Goal: Task Accomplishment & Management: Use online tool/utility

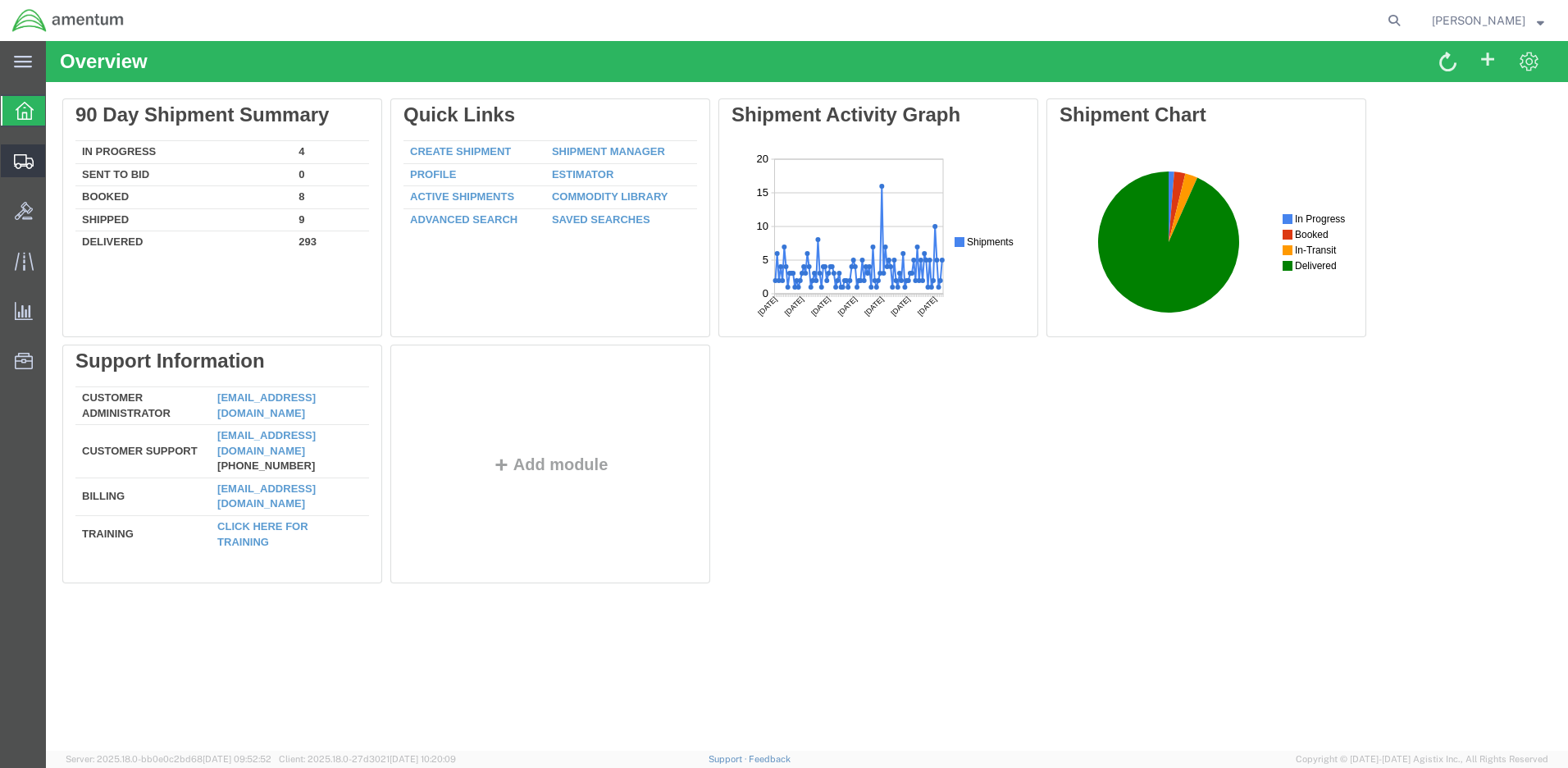
click at [0, 0] on span "Create Shipment" at bounding box center [0, 0] width 0 height 0
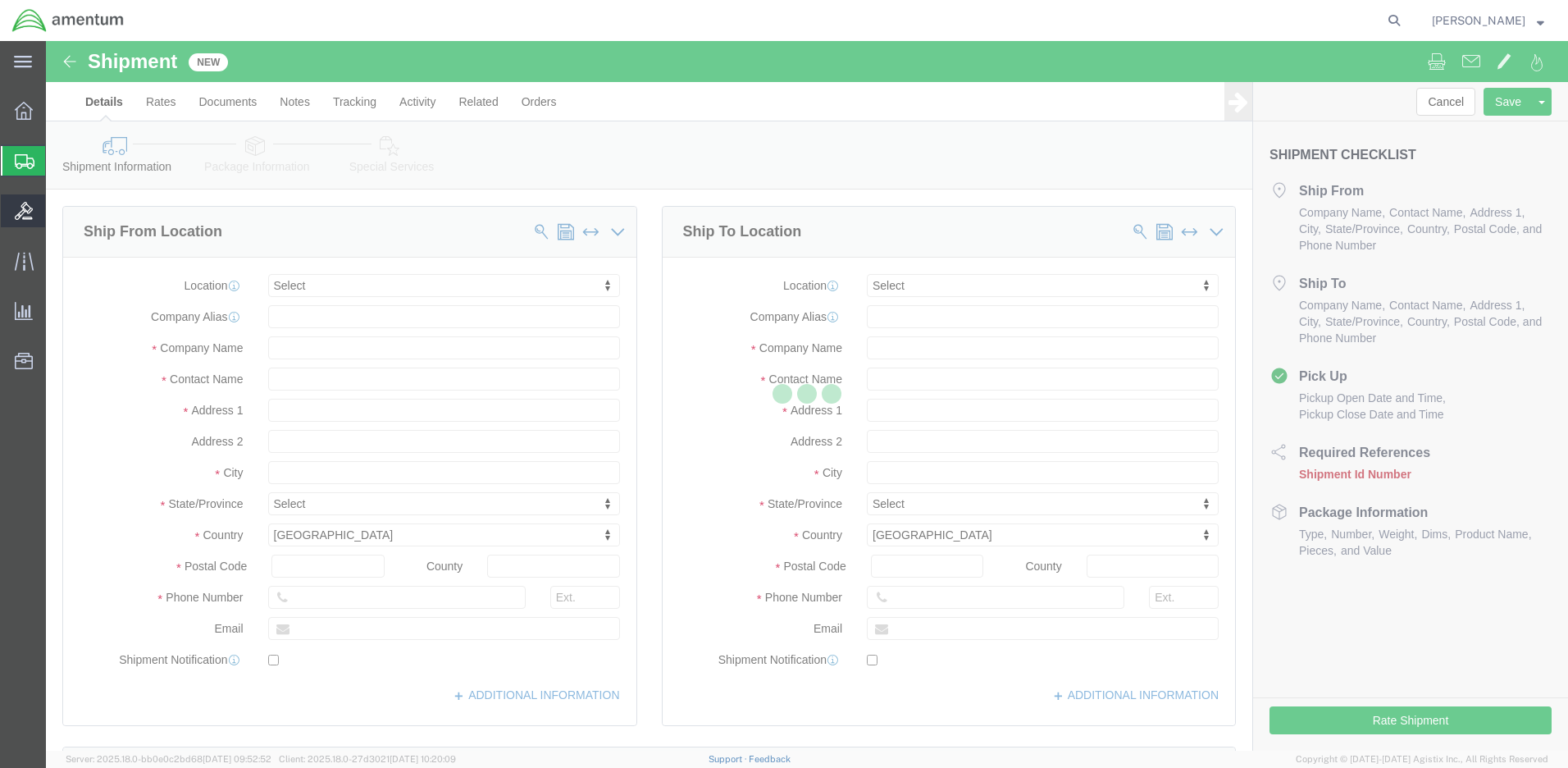
select select
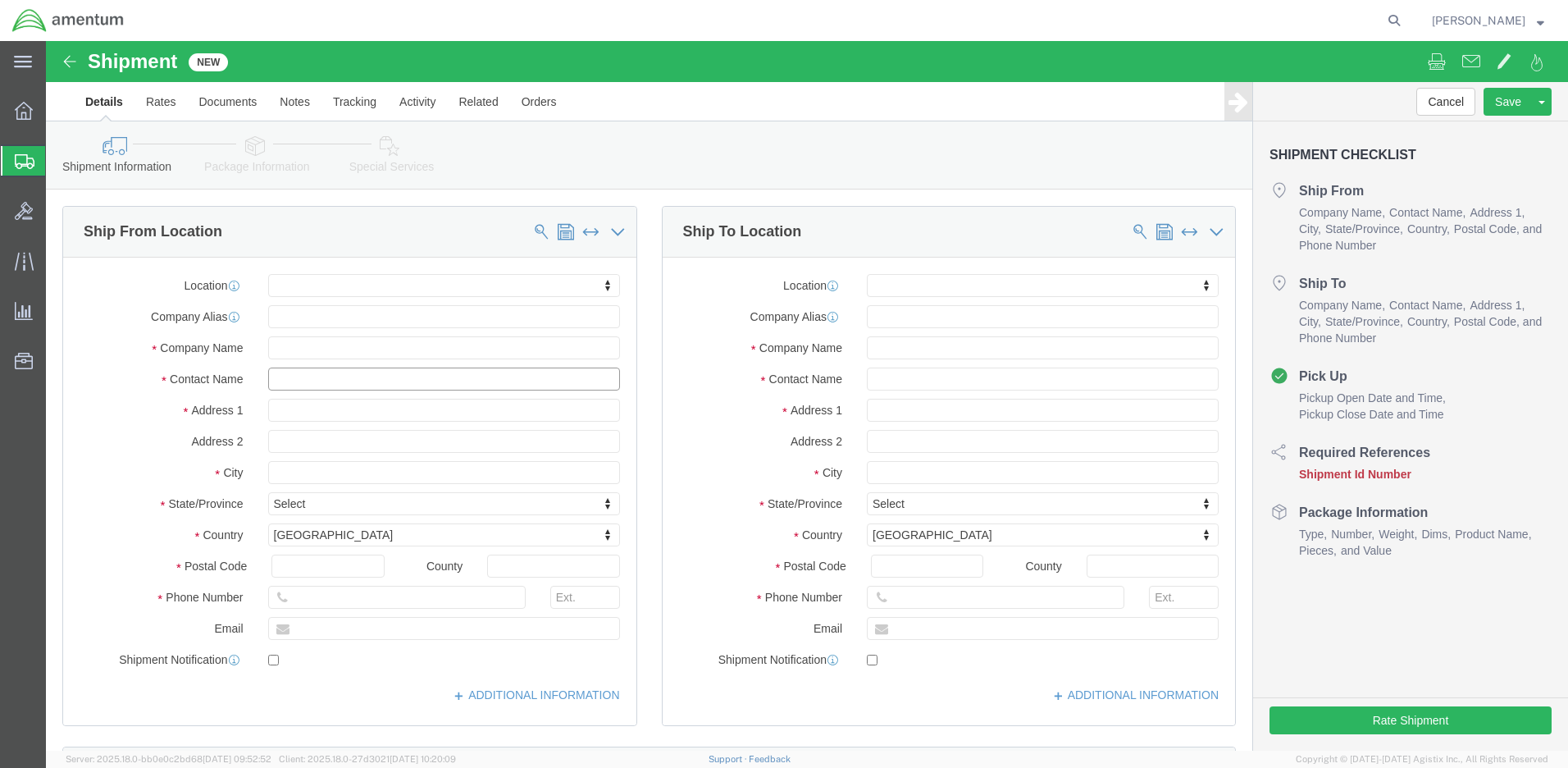
click input "text"
type input "[PERSON_NAME]"
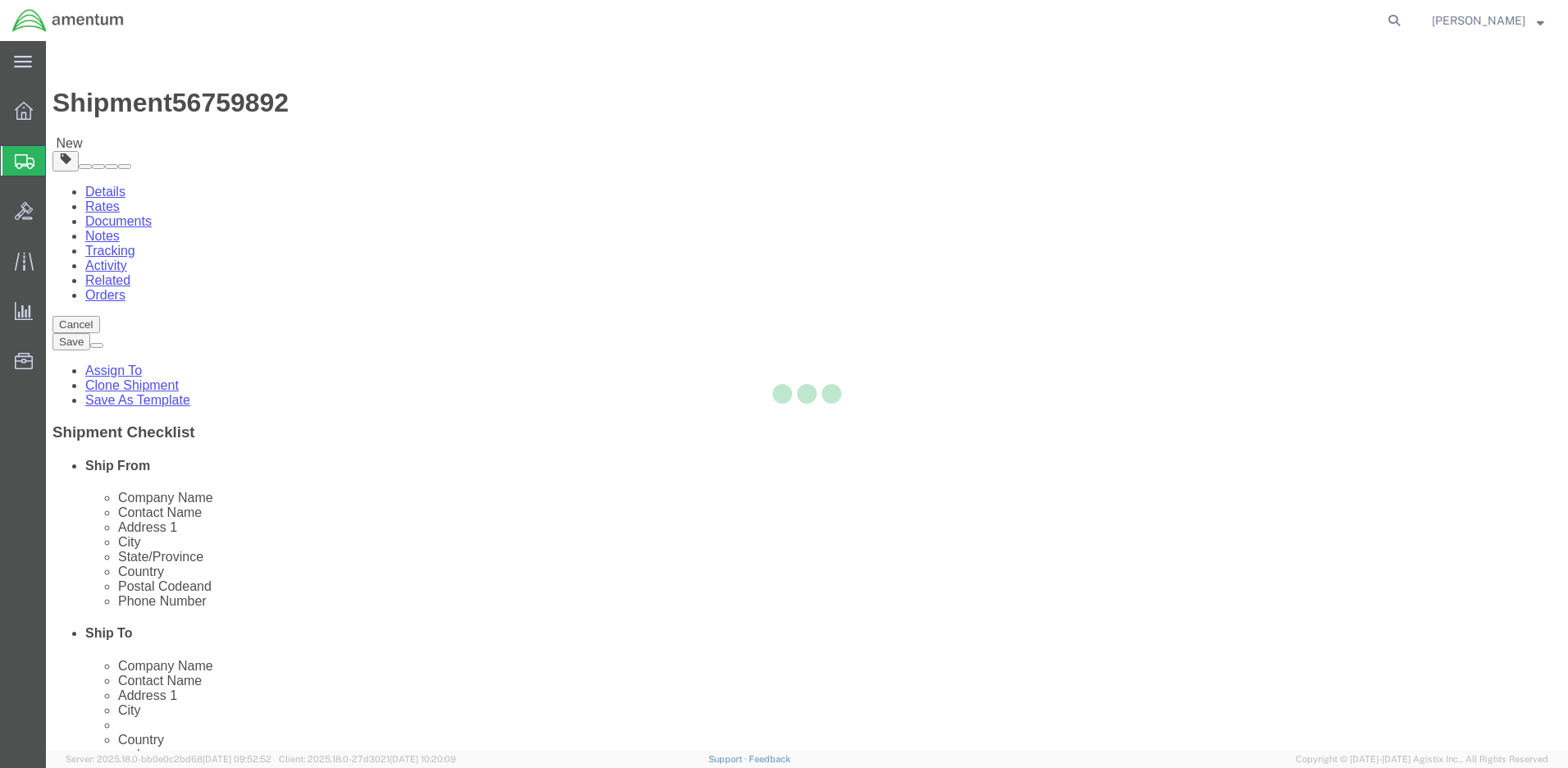
select select
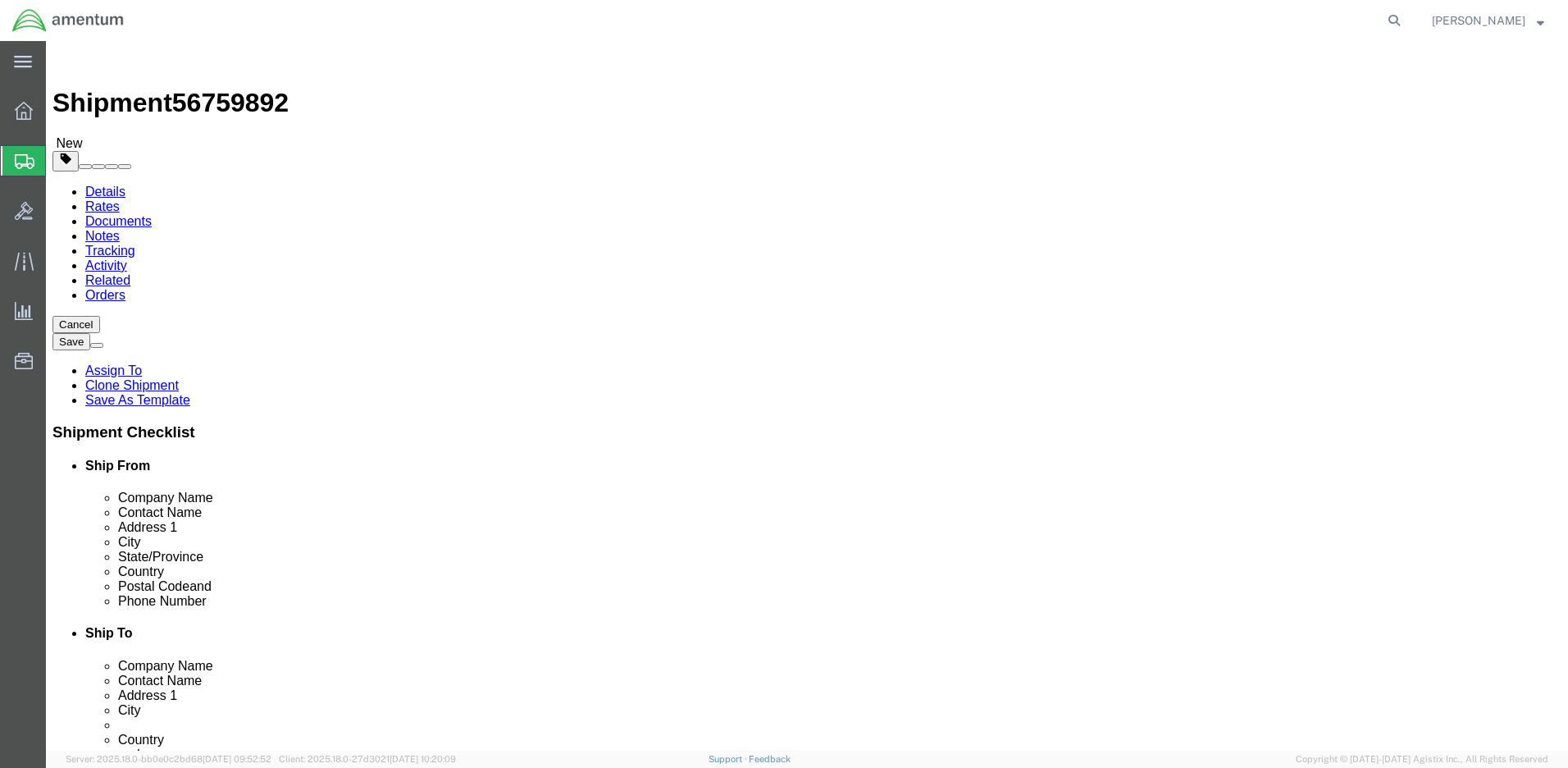
scroll to position [492, 0]
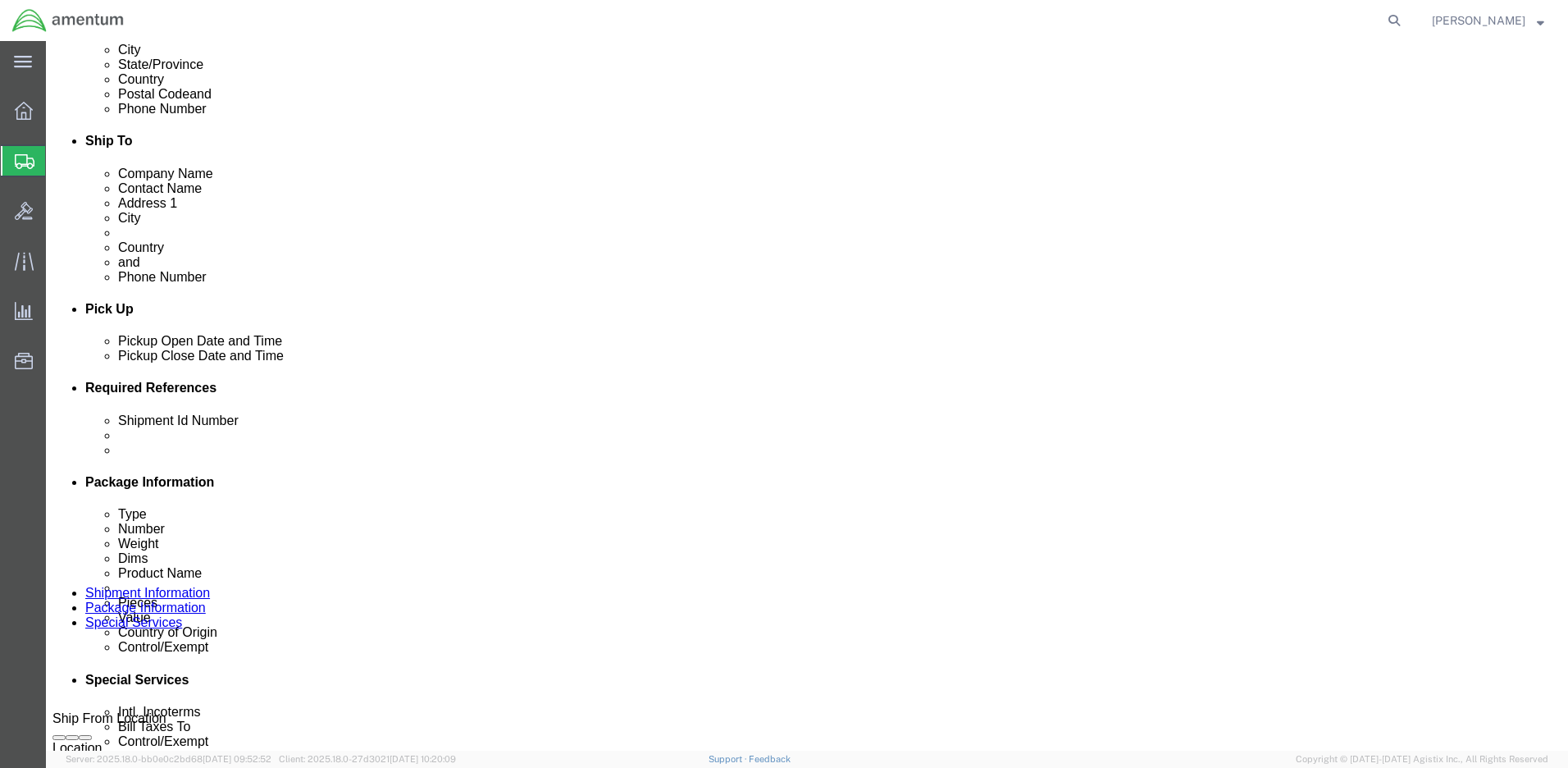
click button "Continue"
click input "text"
type input "10"
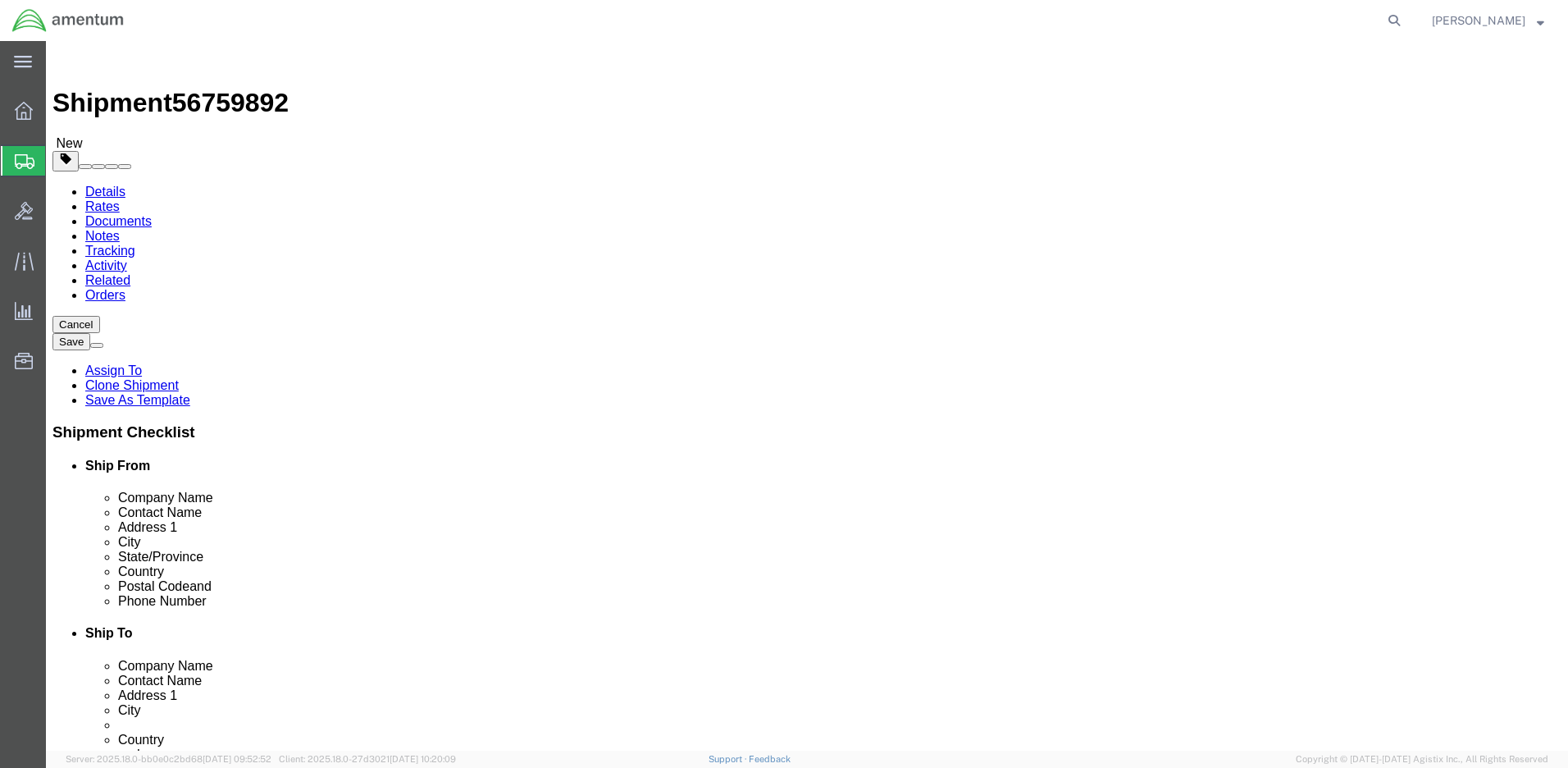
type input "10"
type input "13"
type input "3.0"
click link "Add Content"
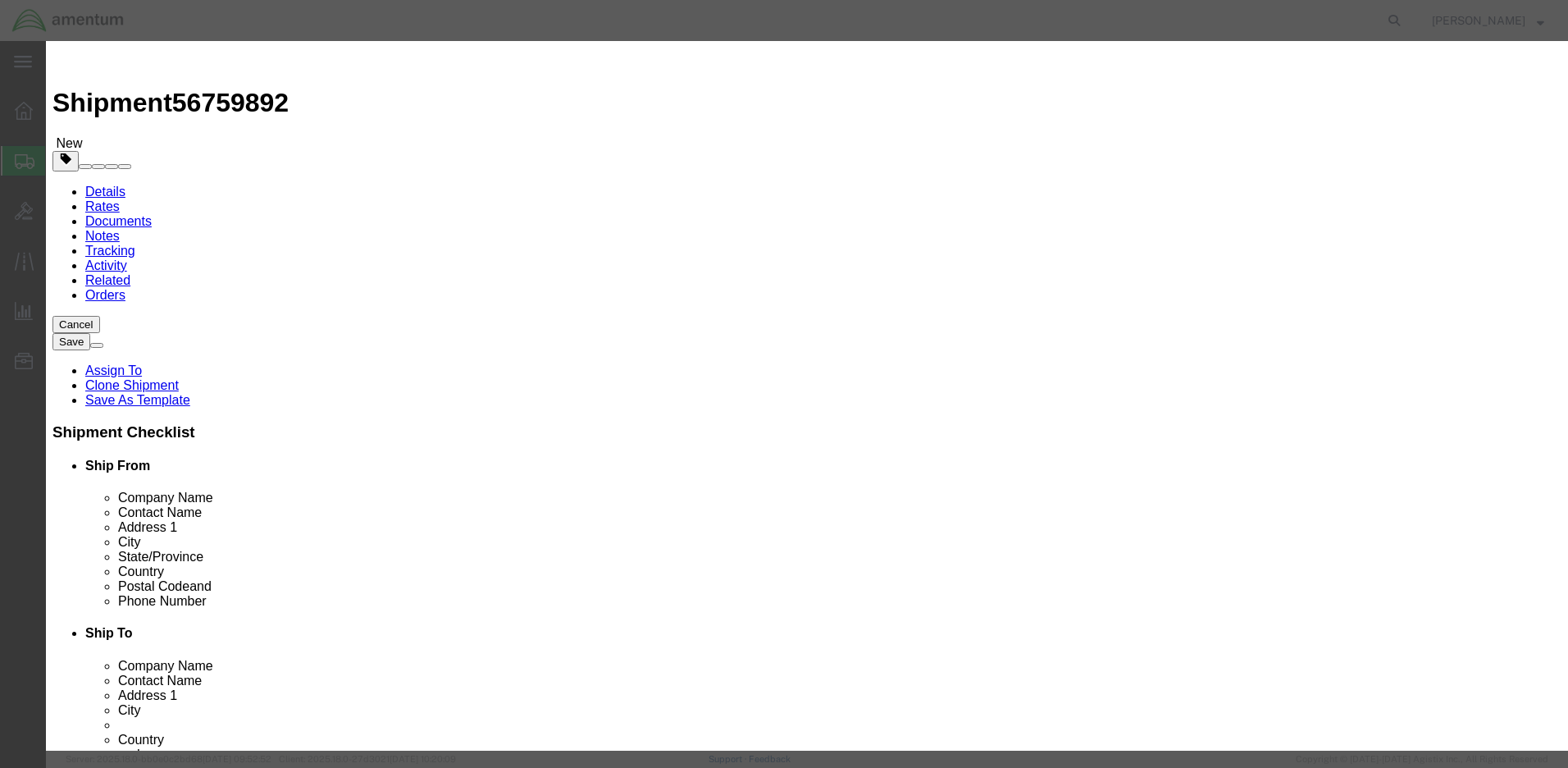
click input "text"
type input "SPECTACLES,INDUSTRIAL"
drag, startPoint x: 494, startPoint y: 155, endPoint x: 473, endPoint y: 155, distance: 21.0
click div "0"
type input "20"
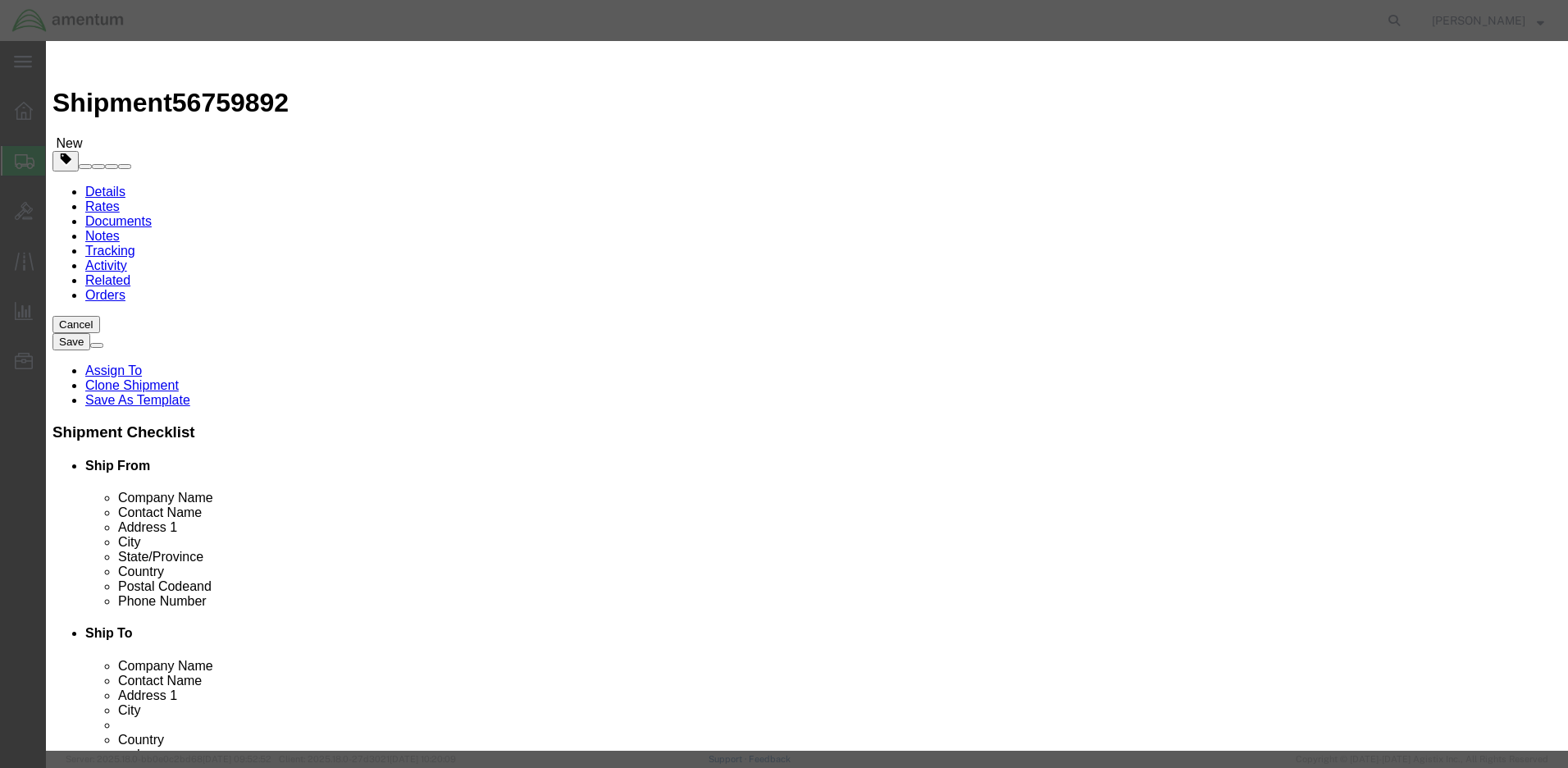
click input "text"
type input "80.00"
select select "50"
click textarea
type textarea "CLEAR PLASTIC SAFETY GLASSES"
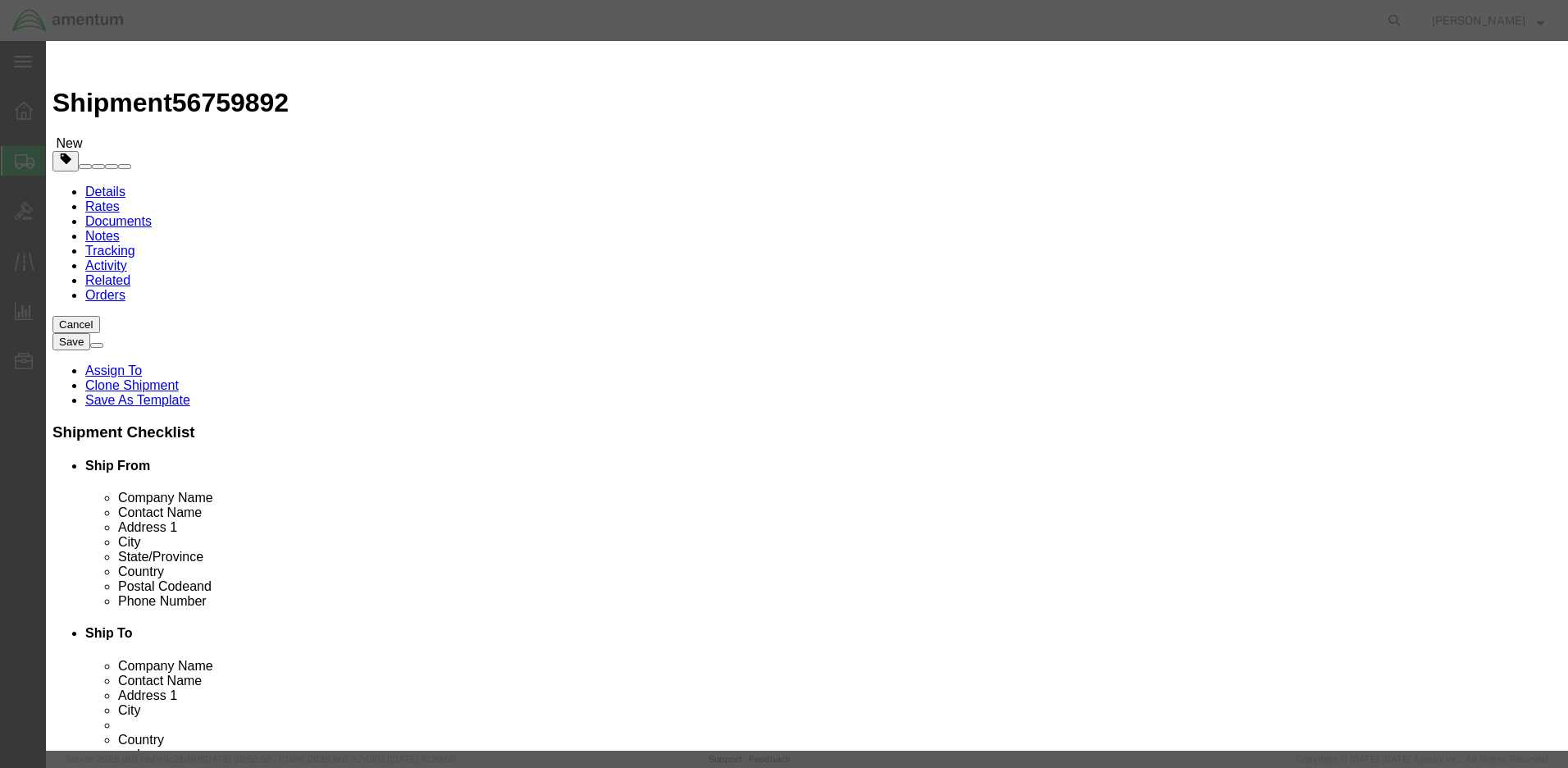
select select "US"
click input "text"
type input "NA"
click textarea
type textarea "MFR: NORTH SAFETY PRODUCTS LLC"
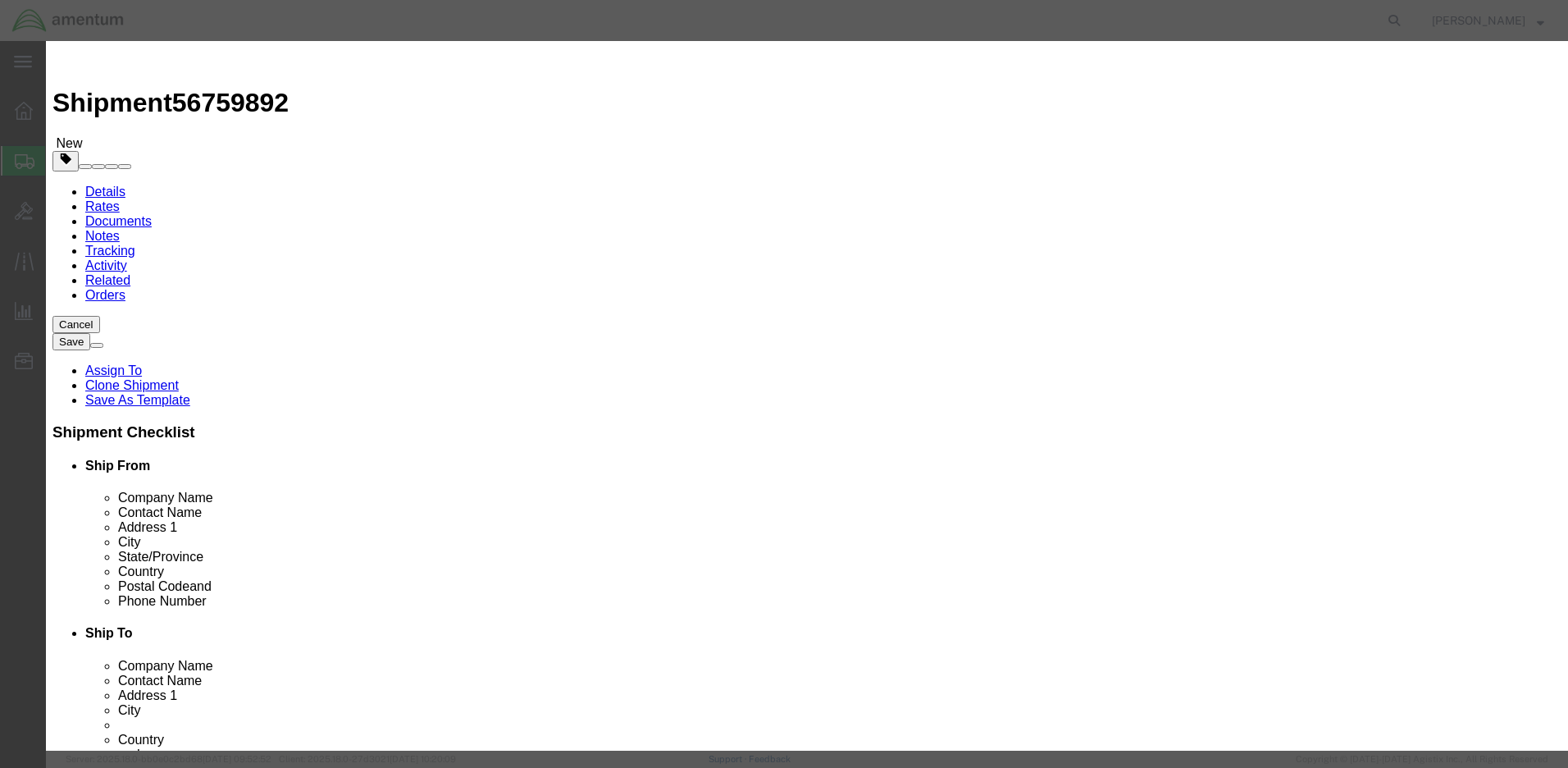
click input "text"
type input "T18000"
click div "Product Name SPECTACLES,INDUSTRIAL Pieces 20 Select Bag Barrels 100Board Feet B…"
click button "Save & Close"
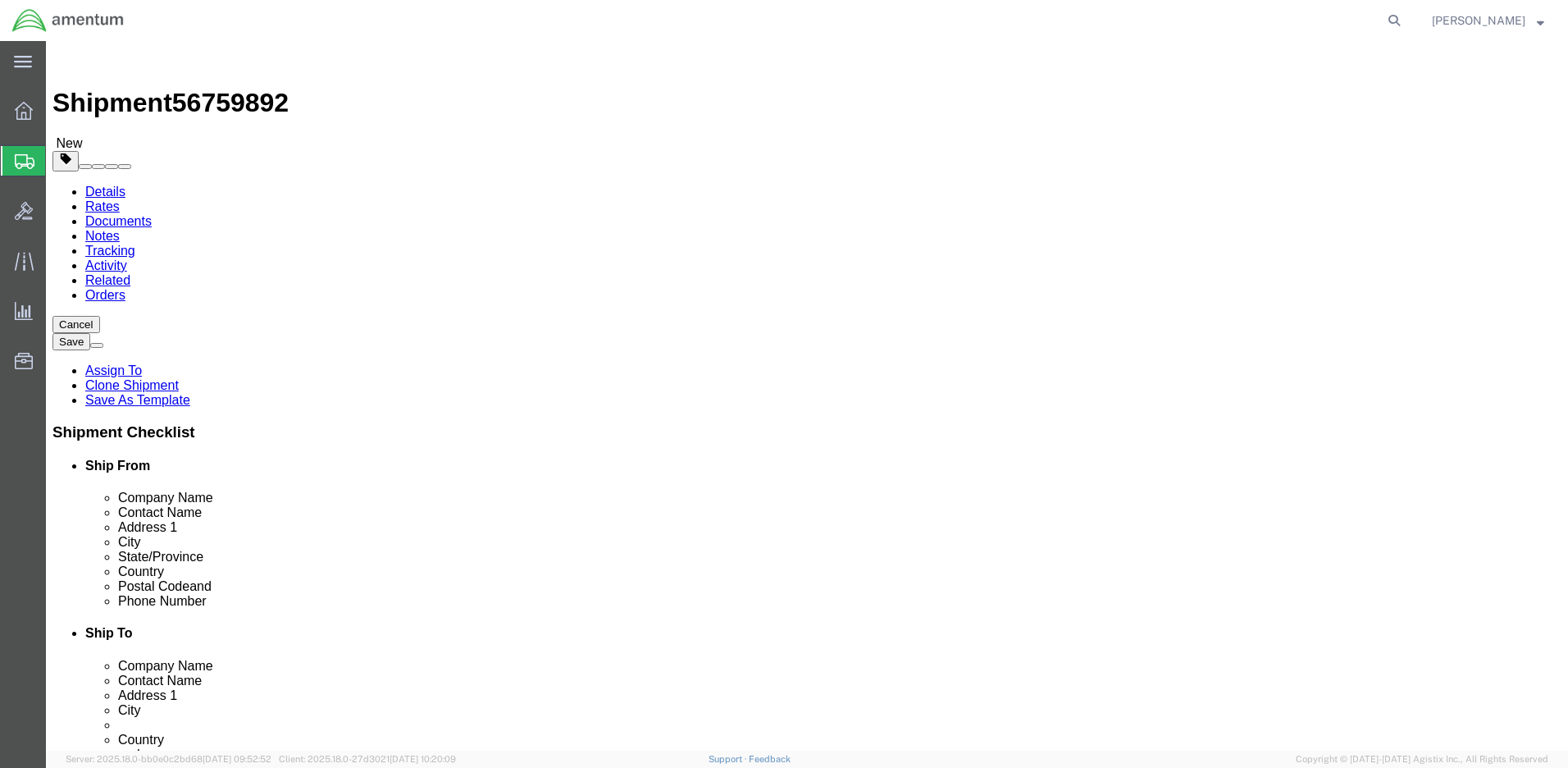
click link "Save As Template"
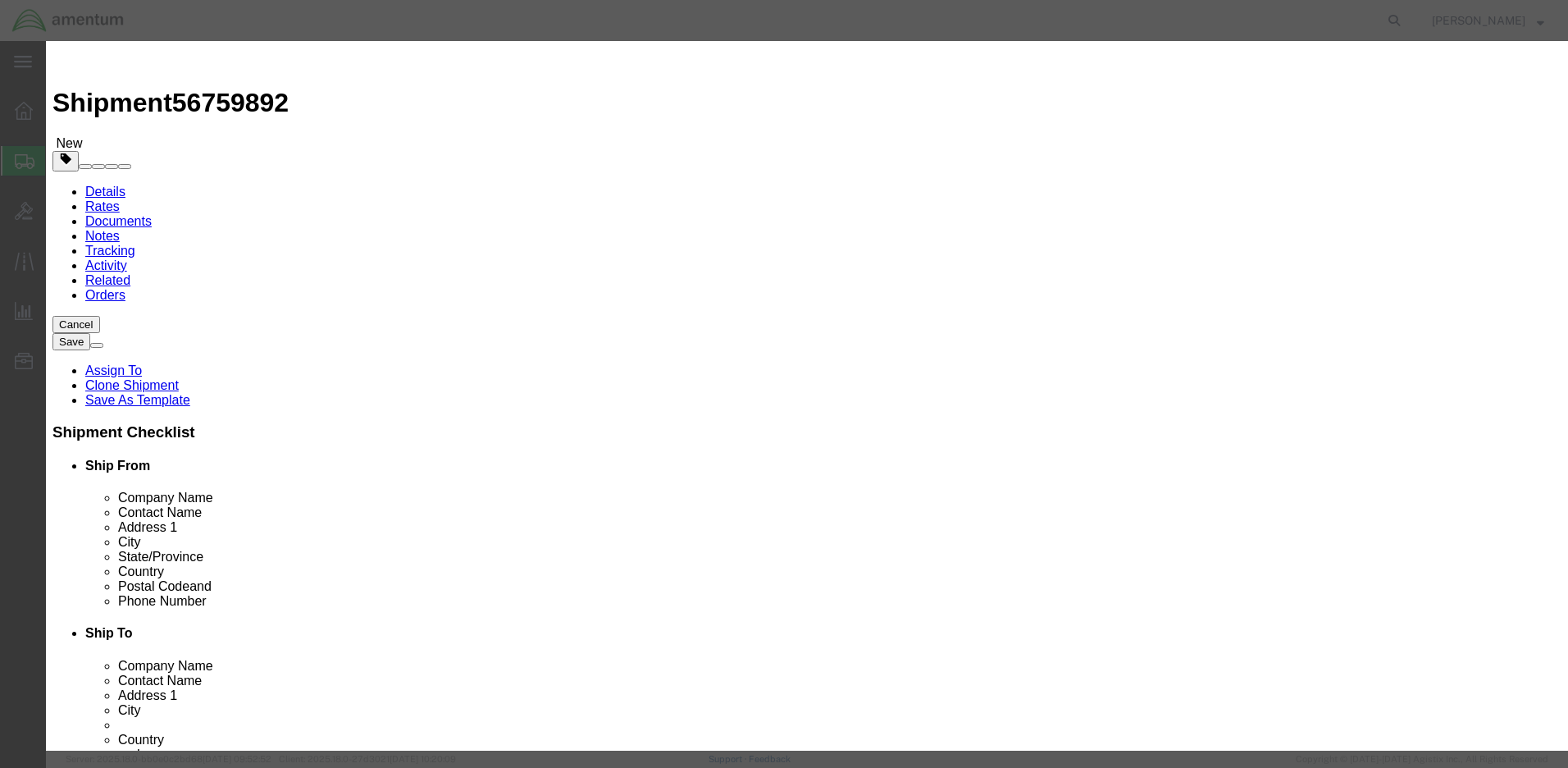
click input "text"
type input "KOREA SHIPMENT 9 9 2025"
click textarea
type textarea "SAFETY GLASSES"
click input "Visible For All Users"
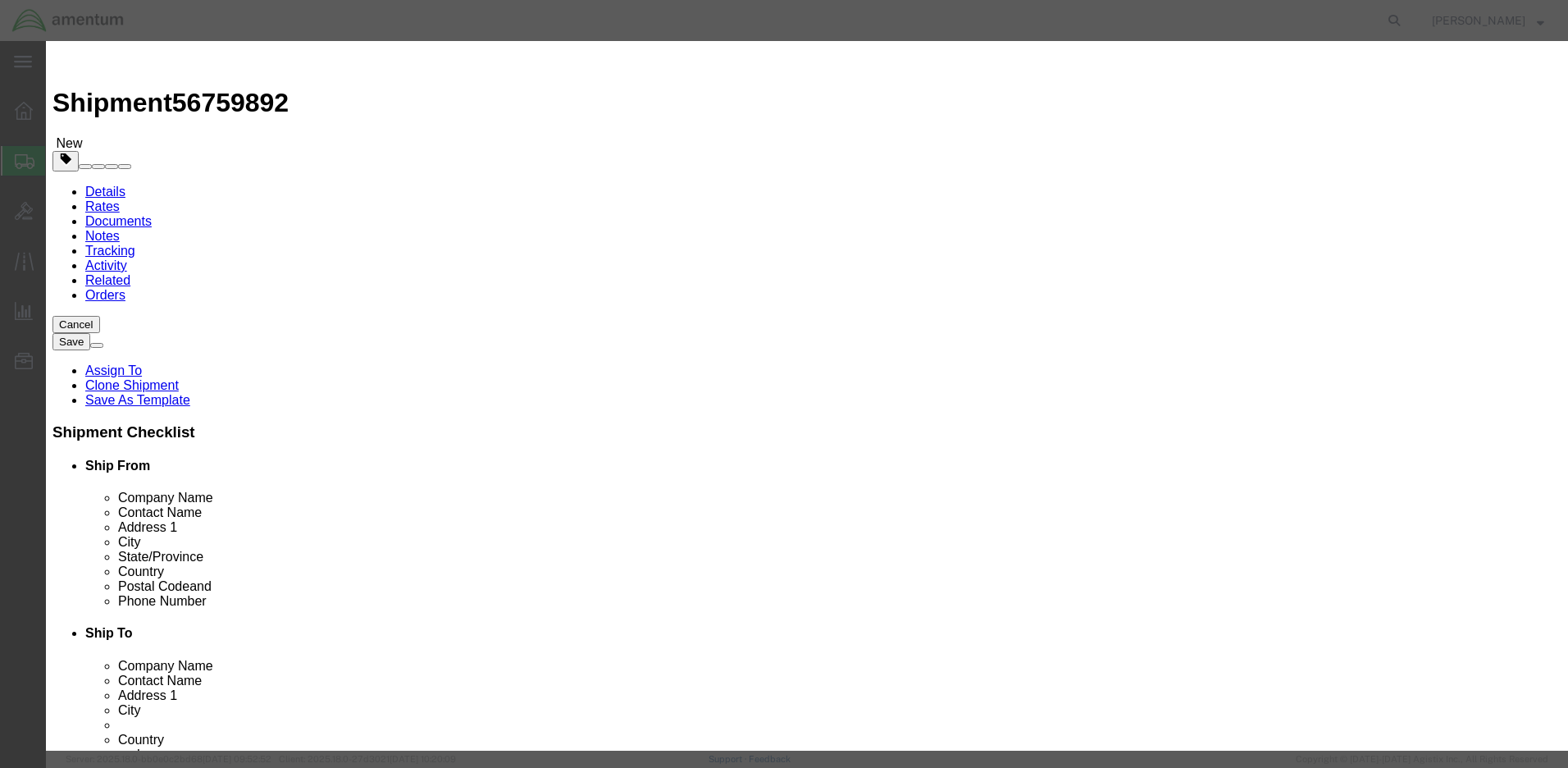
checkbox input "true"
click button "Save"
